Goal: Check status

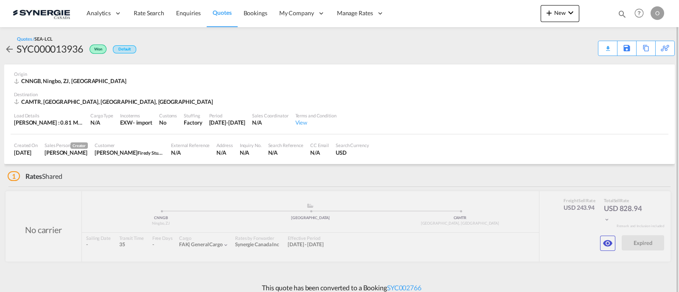
scroll to position [7, 0]
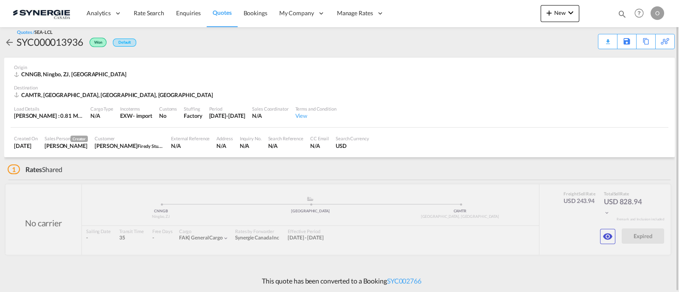
click at [622, 13] on md-icon "icon-magnify" at bounding box center [621, 13] width 9 height 9
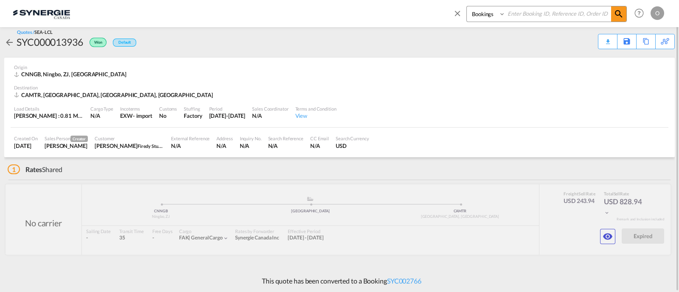
click at [495, 18] on select "Bookings Quotes Enquiries" at bounding box center [487, 13] width 40 height 15
select select "Quotes"
click at [467, 6] on select "Bookings Quotes Enquiries" at bounding box center [487, 13] width 40 height 15
click at [530, 11] on input at bounding box center [558, 13] width 106 height 15
paste input "SYC000013936"
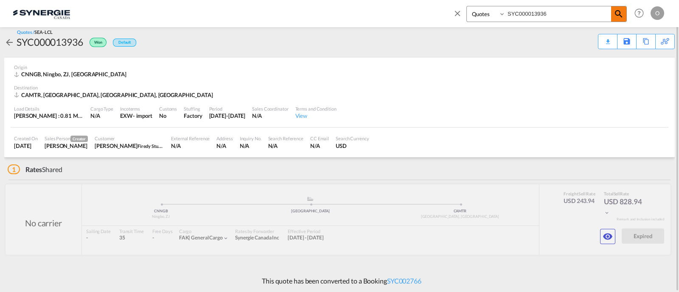
type input "SYC000013936"
click at [620, 18] on md-icon "icon-magnify" at bounding box center [618, 14] width 10 height 10
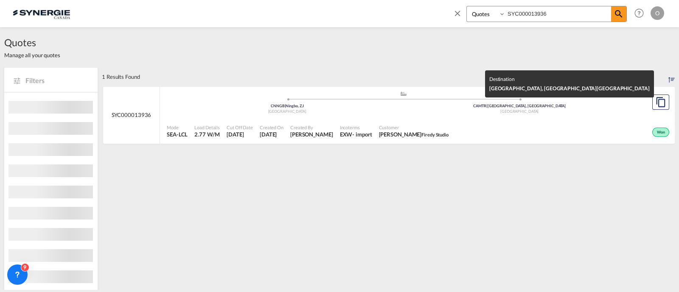
click at [480, 113] on div "[GEOGRAPHIC_DATA]" at bounding box center [519, 112] width 232 height 6
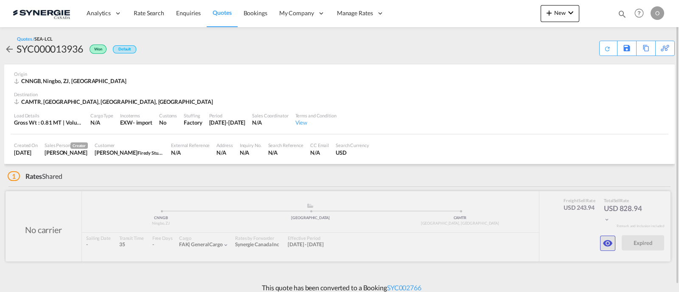
click at [606, 247] on md-icon "icon-eye" at bounding box center [607, 243] width 10 height 10
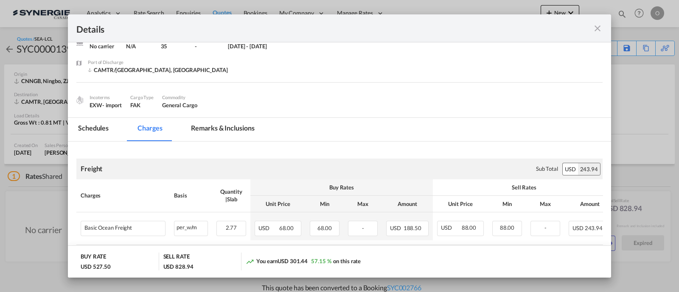
scroll to position [70, 0]
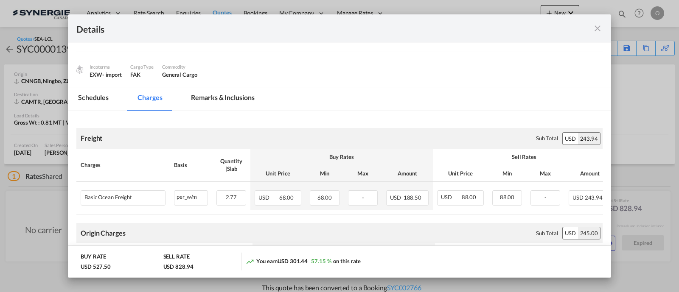
click at [226, 100] on md-tab-item "Remarks & Inclusions" at bounding box center [223, 98] width 84 height 23
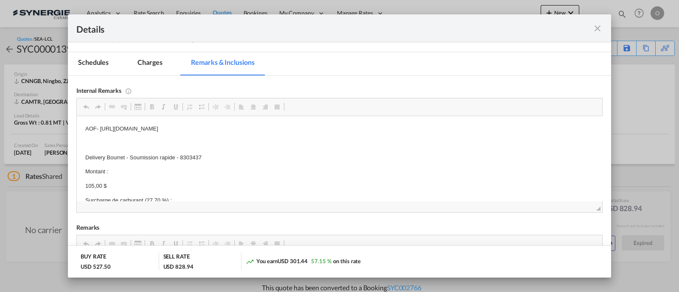
scroll to position [8, 0]
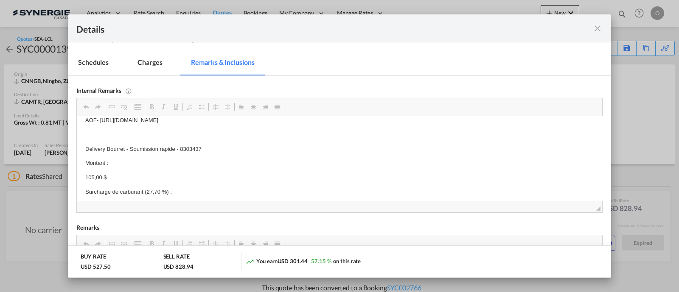
click at [187, 149] on p "Delivery Bourret - Soumission rapide - 8303437" at bounding box center [339, 149] width 508 height 9
copy p "8303437"
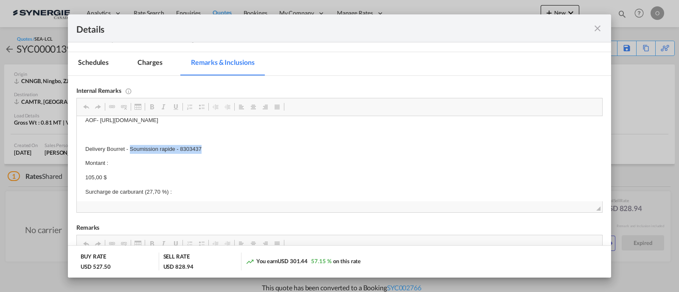
drag, startPoint x: 210, startPoint y: 149, endPoint x: 131, endPoint y: 147, distance: 78.9
click at [131, 147] on p "Delivery Bourret - Soumission rapide - 8303437" at bounding box center [339, 149] width 508 height 9
copy p "Soumission rapide - 8303437"
click at [594, 28] on md-icon "icon-close fg-AAA8AD m-0 cursor" at bounding box center [597, 28] width 10 height 10
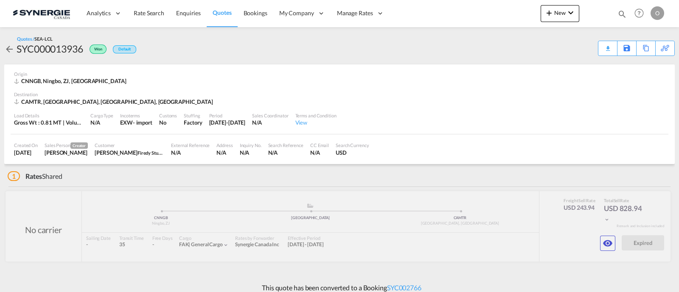
scroll to position [40, 0]
click at [600, 242] on button "button" at bounding box center [607, 243] width 15 height 15
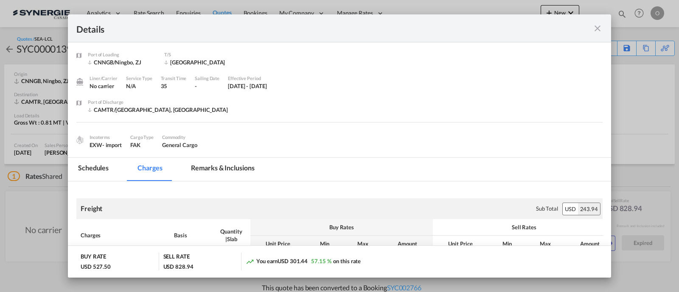
click at [224, 159] on md-tab-item "Remarks & Inclusions" at bounding box center [223, 169] width 84 height 23
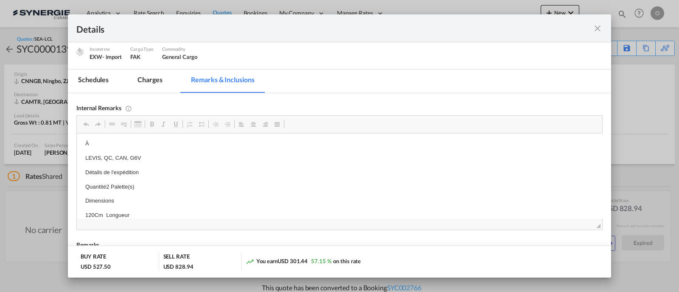
scroll to position [212, 0]
click at [599, 26] on md-icon "icon-close fg-AAA8AD m-0 cursor" at bounding box center [597, 28] width 10 height 10
